Goal: Information Seeking & Learning: Learn about a topic

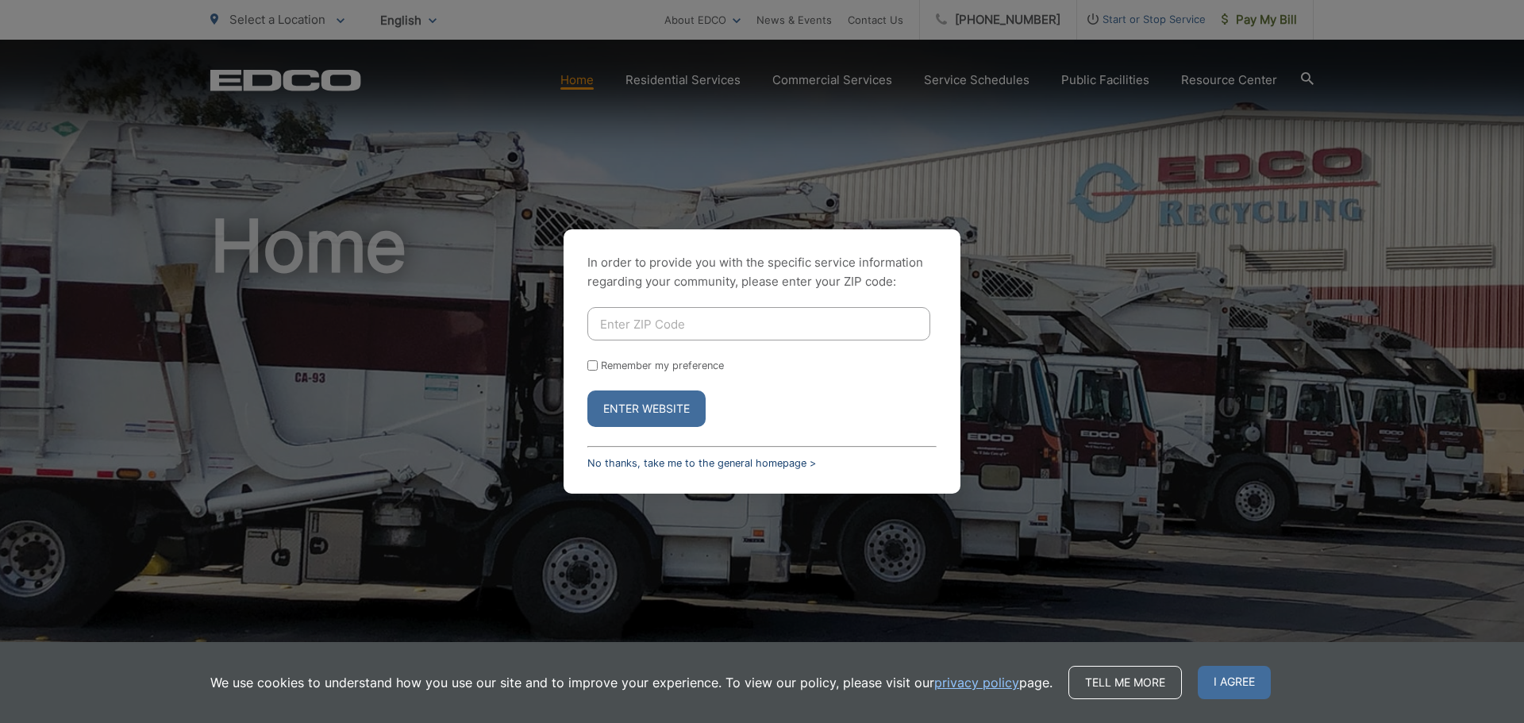
click at [660, 462] on link "No thanks, take me to the general homepage >" at bounding box center [701, 463] width 229 height 12
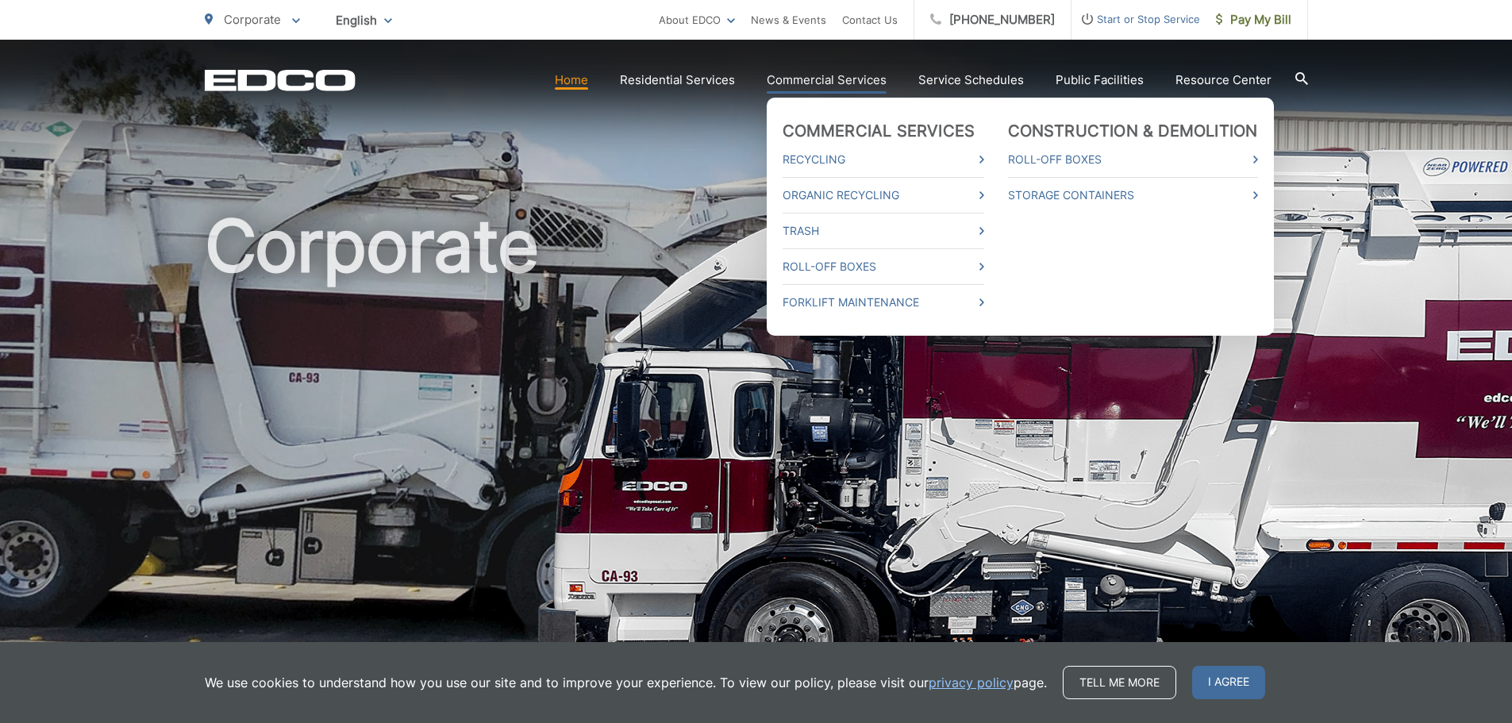
click at [870, 184] on li "Organic Recycling" at bounding box center [884, 195] width 202 height 36
click at [853, 198] on link "Organic Recycling" at bounding box center [884, 195] width 202 height 19
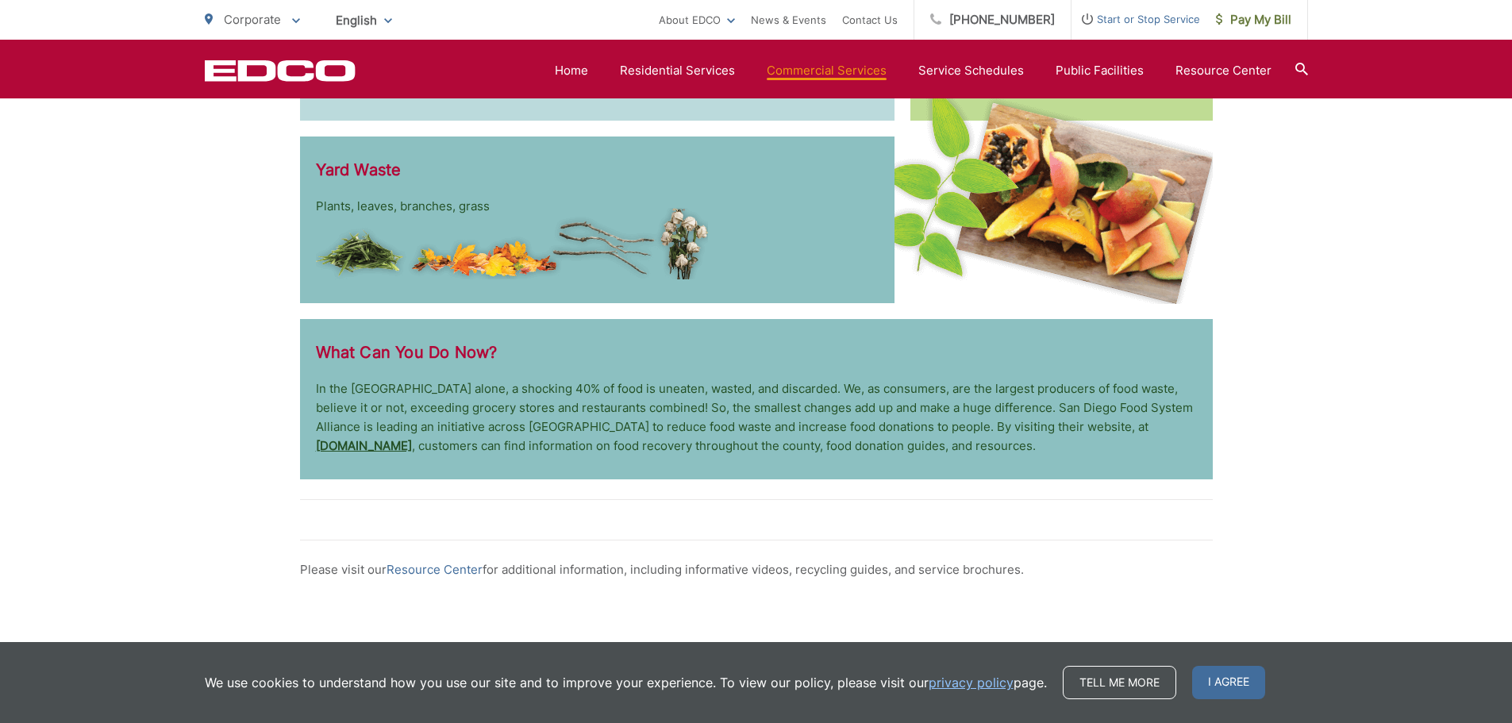
scroll to position [2617, 0]
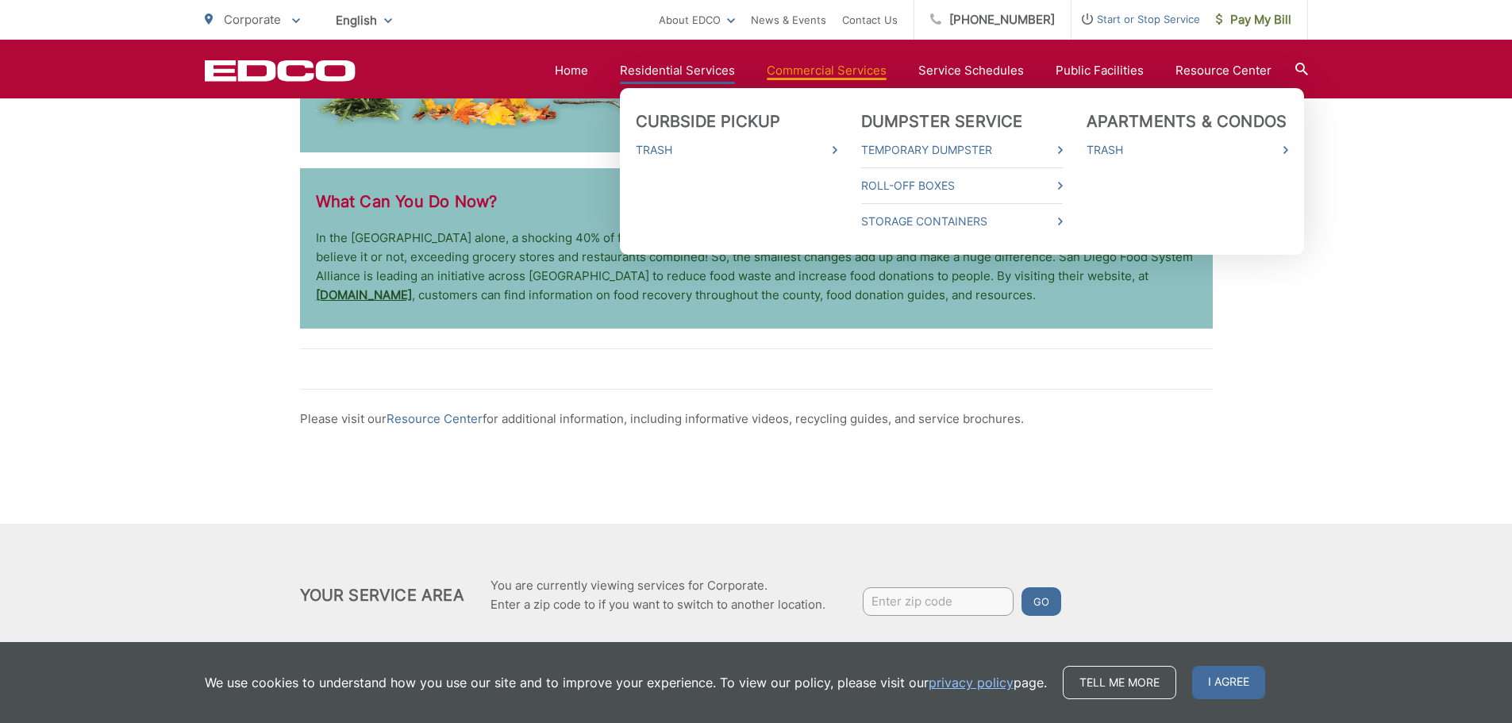
click at [647, 67] on link "Residential Services" at bounding box center [677, 70] width 115 height 19
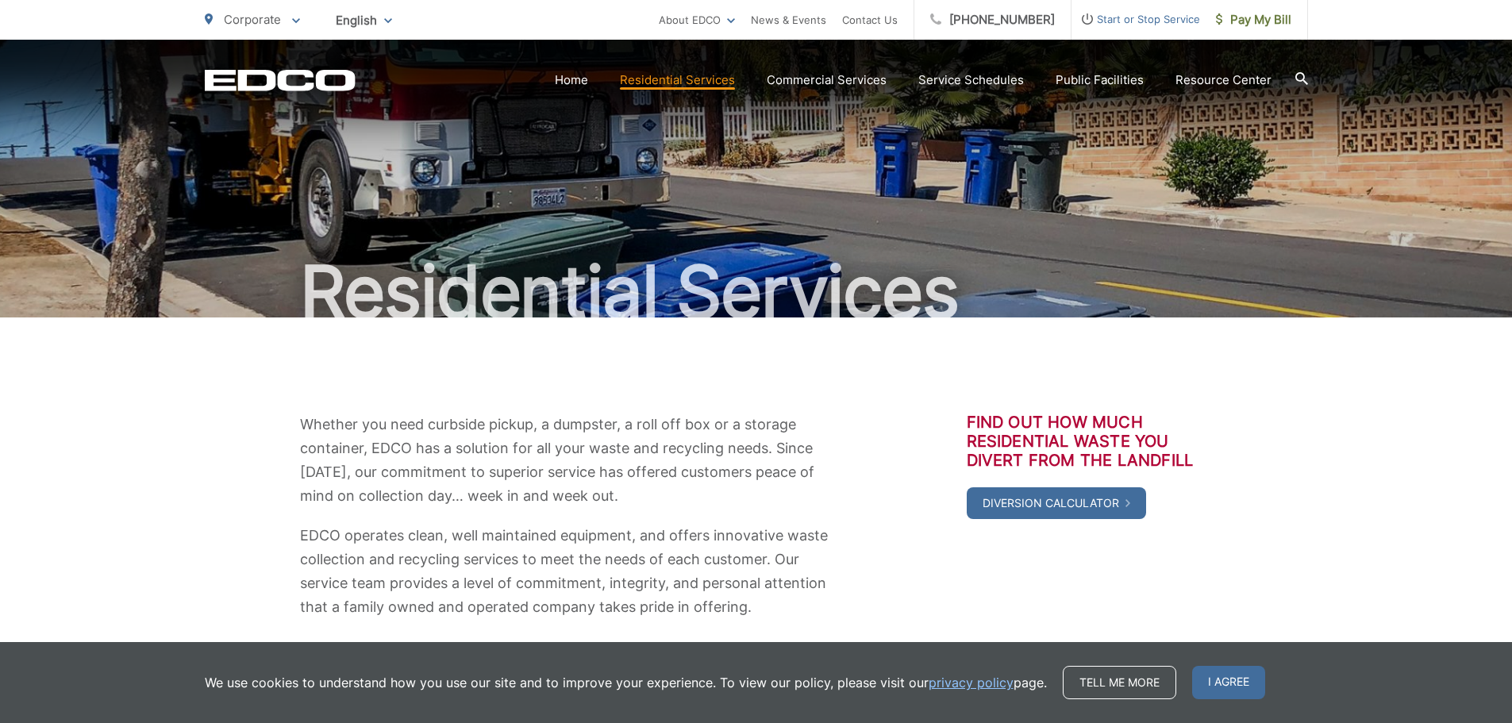
click at [1308, 77] on div "EDCO Logo Home Residential Services Curbside Pickup Trash Dumpster Service Temp…" at bounding box center [756, 68] width 1512 height 56
click at [1301, 75] on icon at bounding box center [1302, 78] width 13 height 13
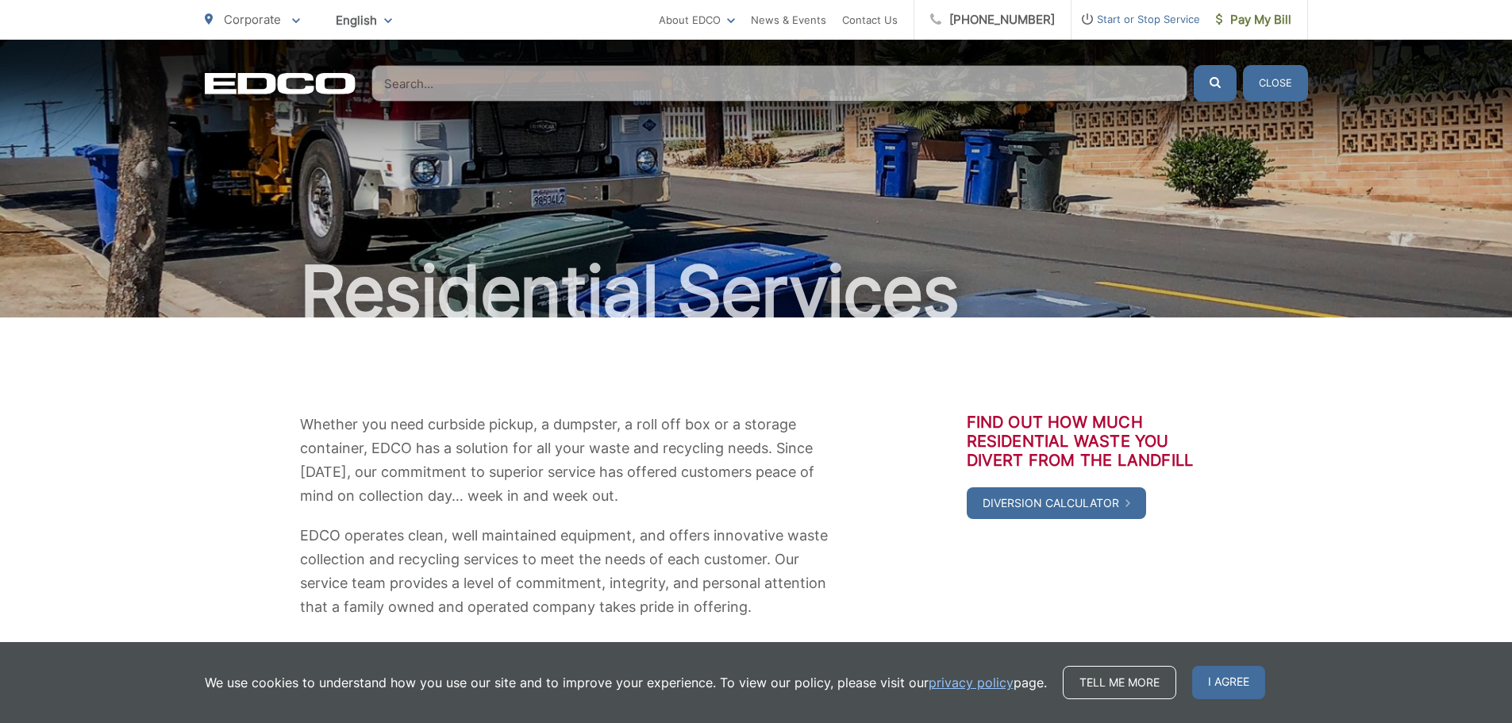
click at [498, 94] on input "Search" at bounding box center [780, 83] width 816 height 37
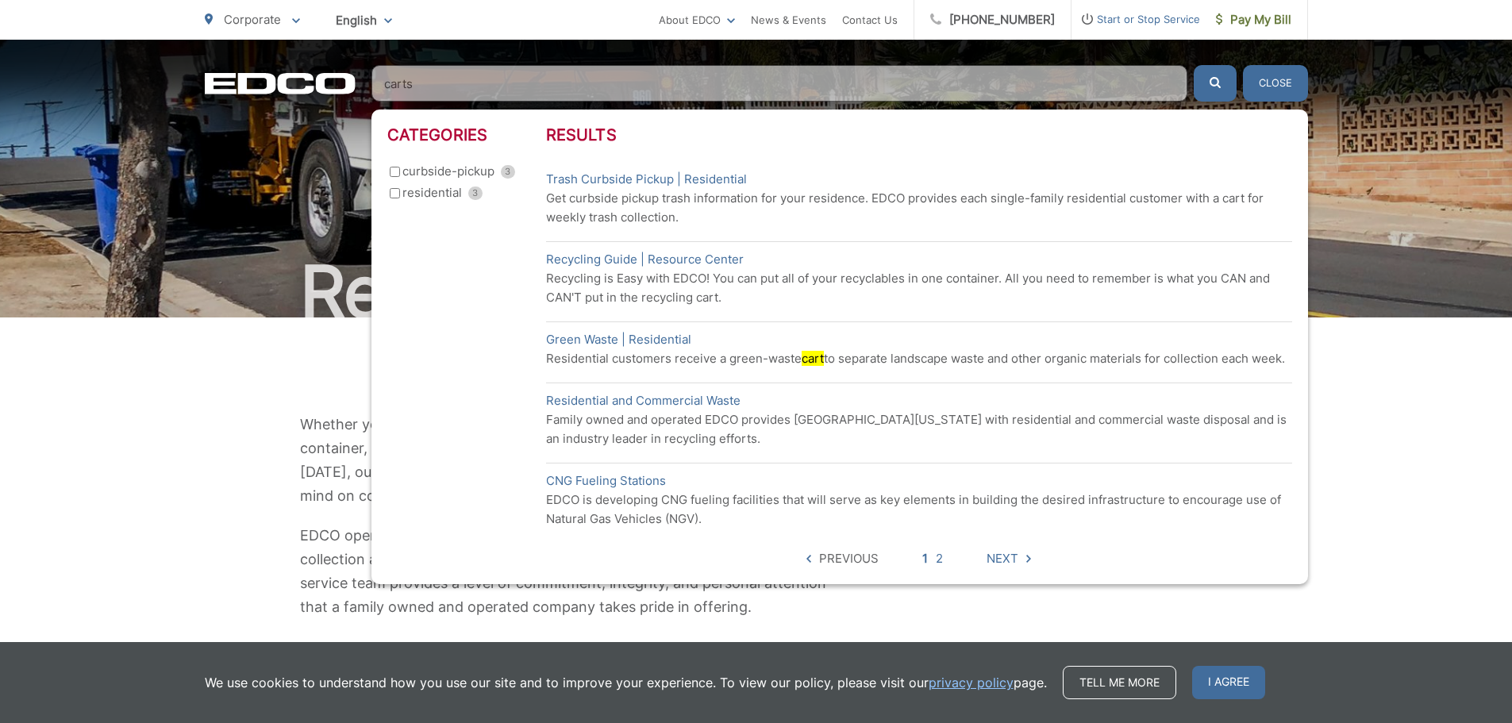
type input "carts"
click at [1194, 65] on button "submit" at bounding box center [1215, 83] width 43 height 37
click at [1217, 79] on icon "submit" at bounding box center [1215, 82] width 11 height 11
click at [588, 342] on link "Green Waste | Residential" at bounding box center [618, 339] width 145 height 19
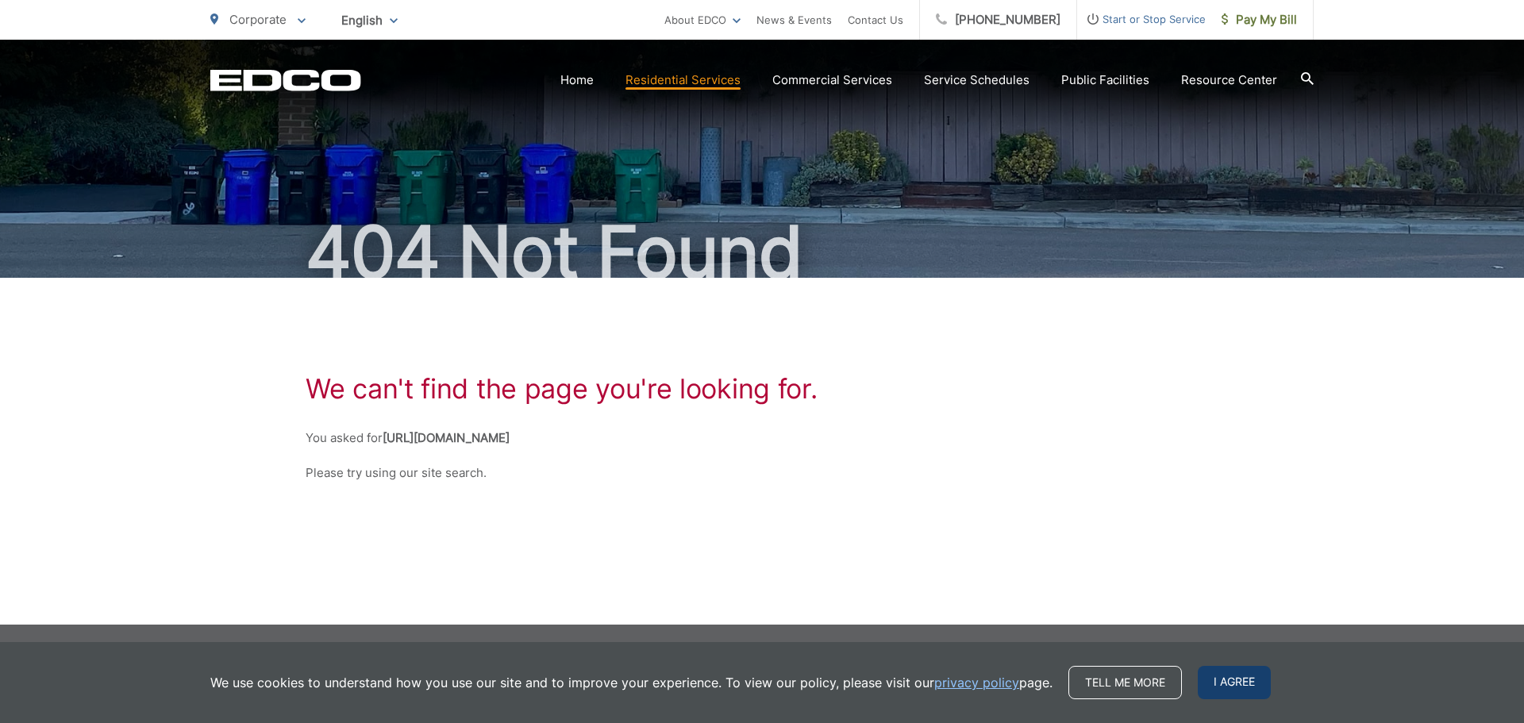
click at [1250, 680] on span "I agree" at bounding box center [1234, 682] width 73 height 33
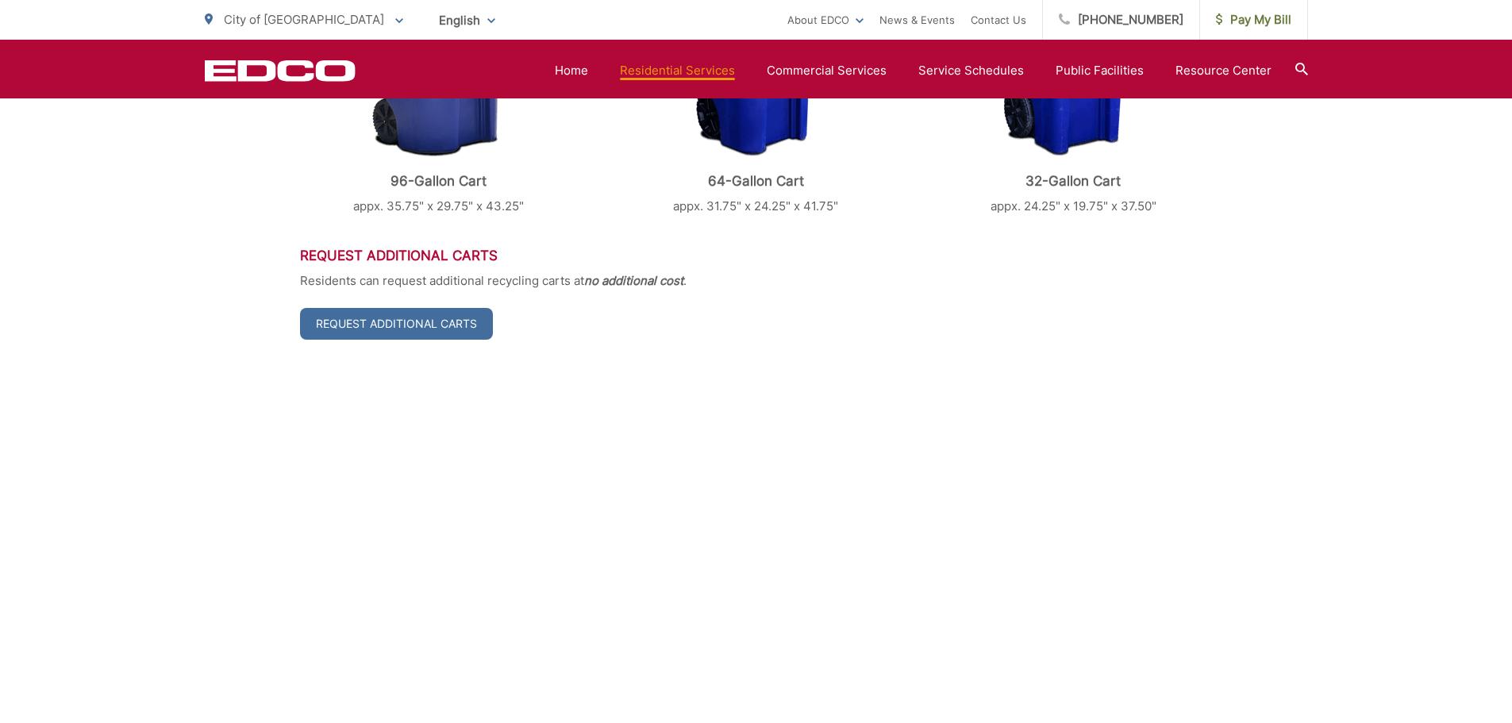
scroll to position [1270, 0]
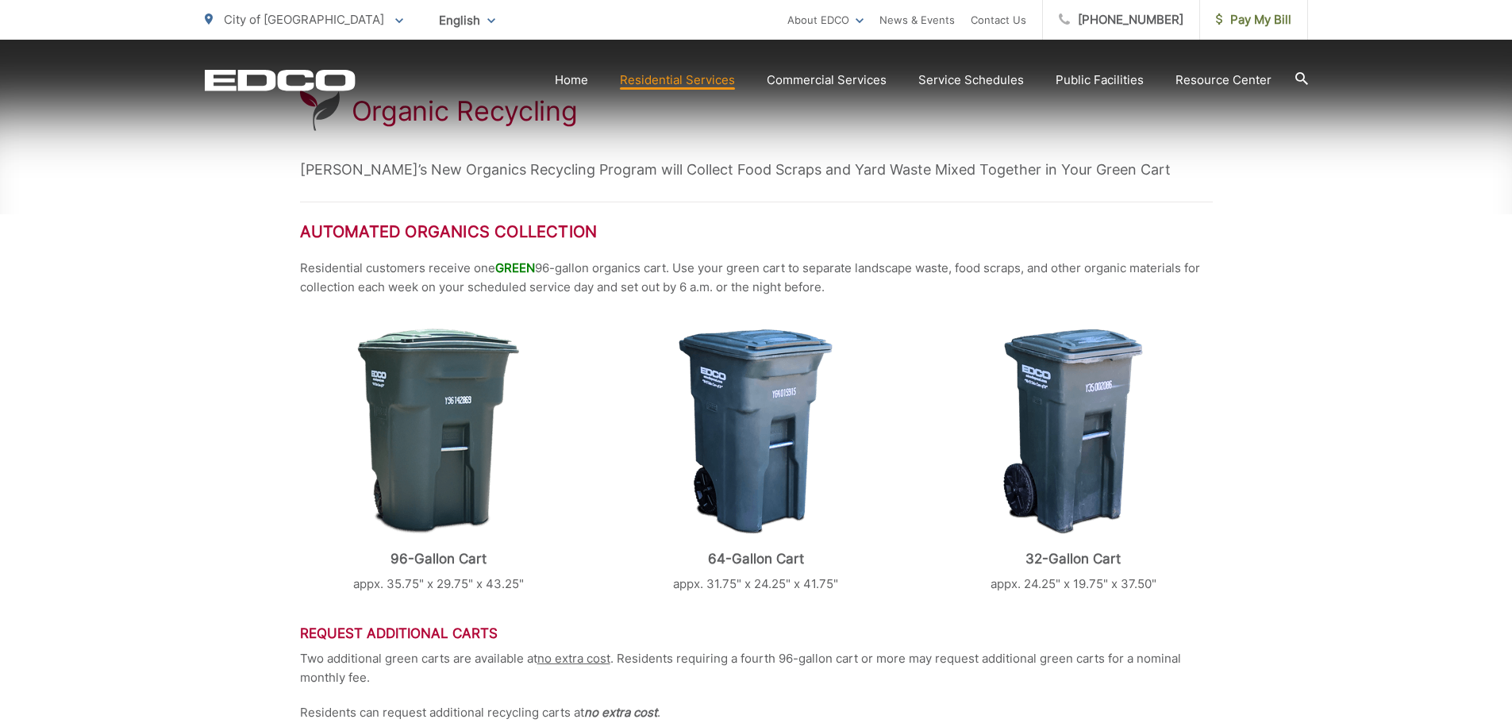
scroll to position [397, 0]
